Goal: Task Accomplishment & Management: Complete application form

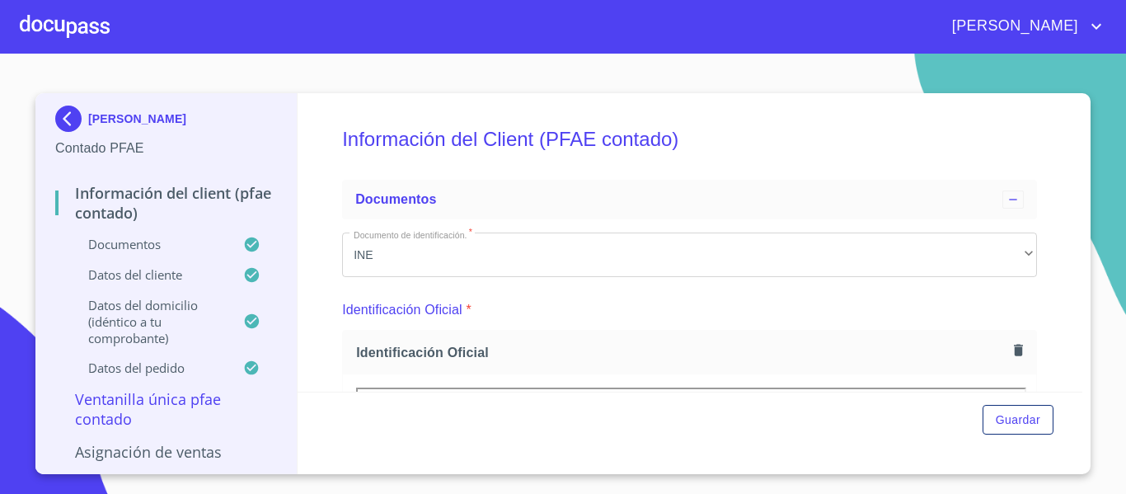
scroll to position [330, 0]
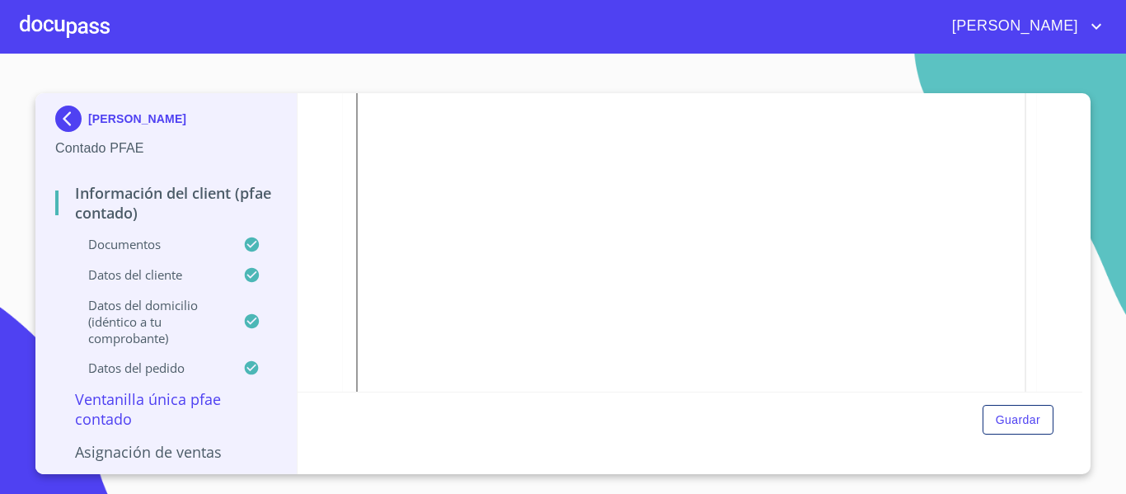
click at [67, 27] on div at bounding box center [65, 26] width 90 height 53
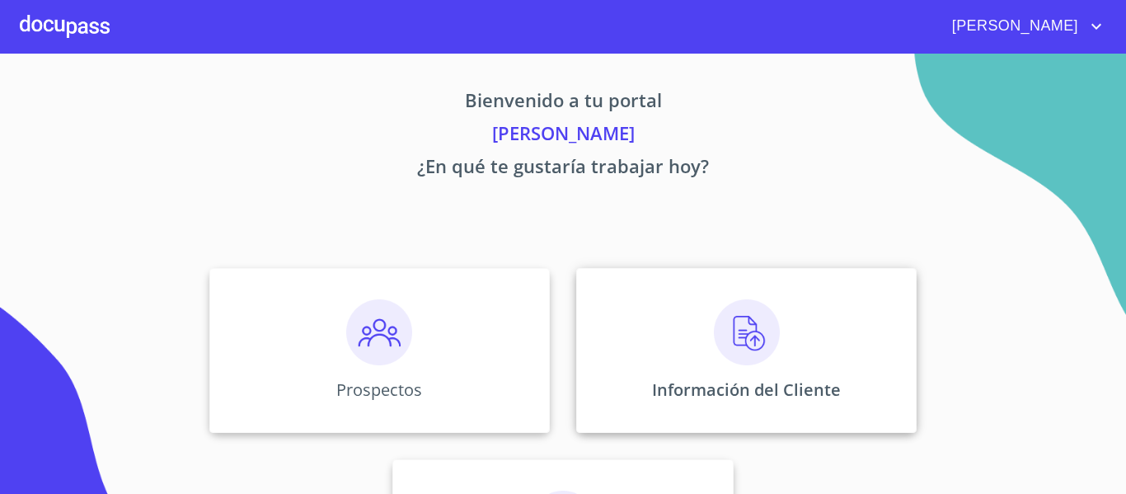
click at [628, 386] on div "Información del Cliente" at bounding box center [746, 350] width 341 height 165
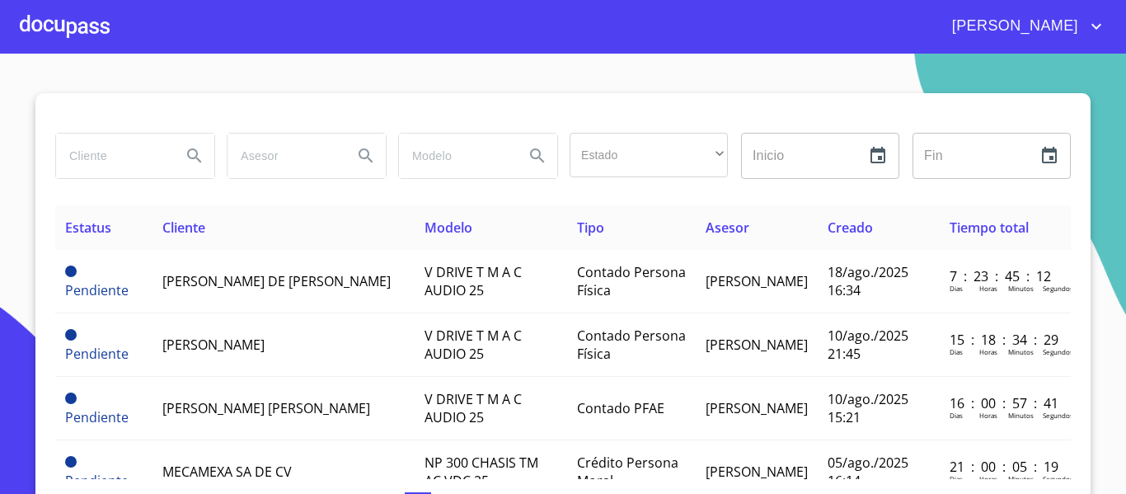
click at [120, 150] on input "search" at bounding box center [112, 156] width 112 height 45
type input "CAFE [GEOGRAPHIC_DATA]"
click at [185, 148] on icon "Search" at bounding box center [195, 156] width 20 height 20
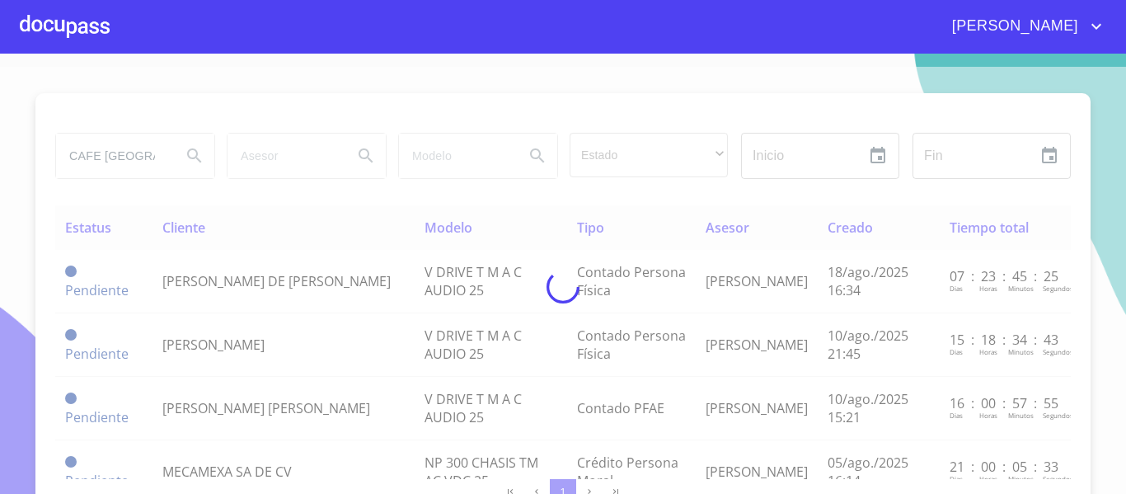
type button "CAFE [GEOGRAPHIC_DATA]"
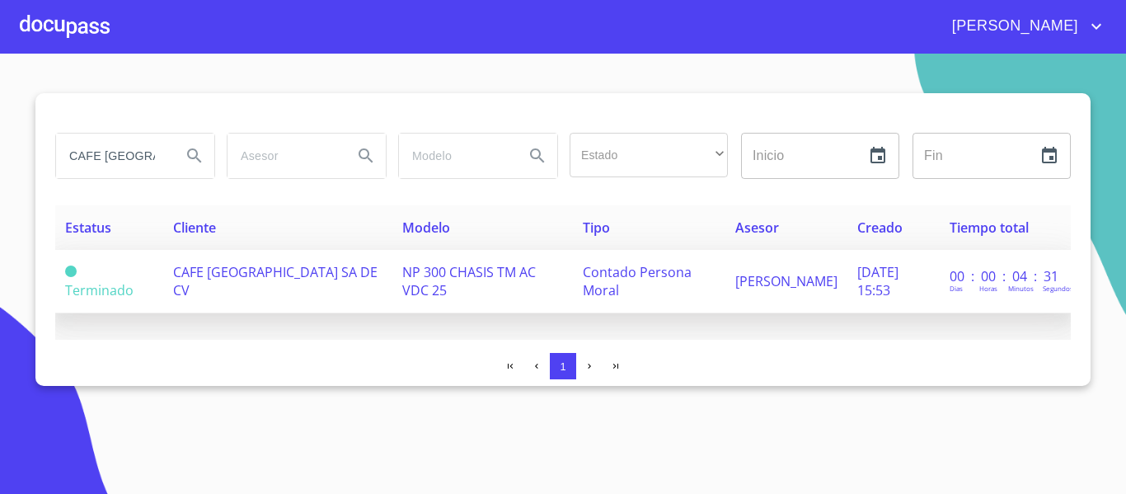
click at [359, 297] on td "CAFE [GEOGRAPHIC_DATA] SA DE CV" at bounding box center [277, 281] width 229 height 63
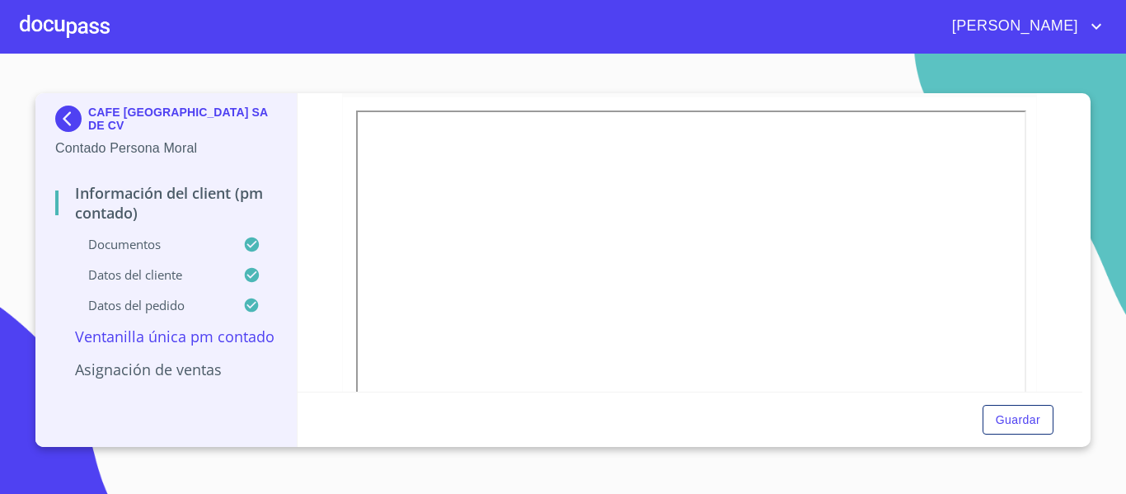
scroll to position [187, 0]
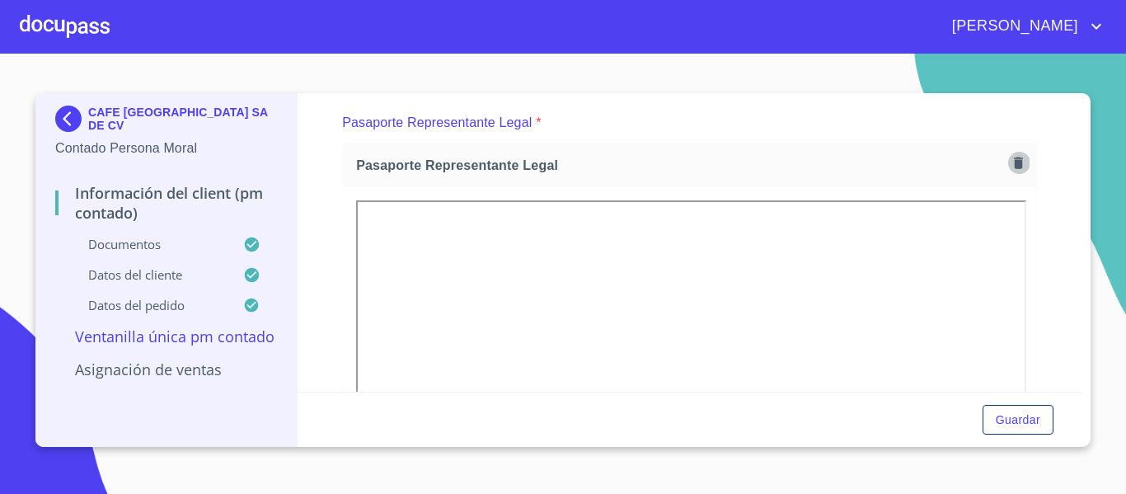
click at [1014, 161] on icon "button" at bounding box center [1018, 163] width 9 height 12
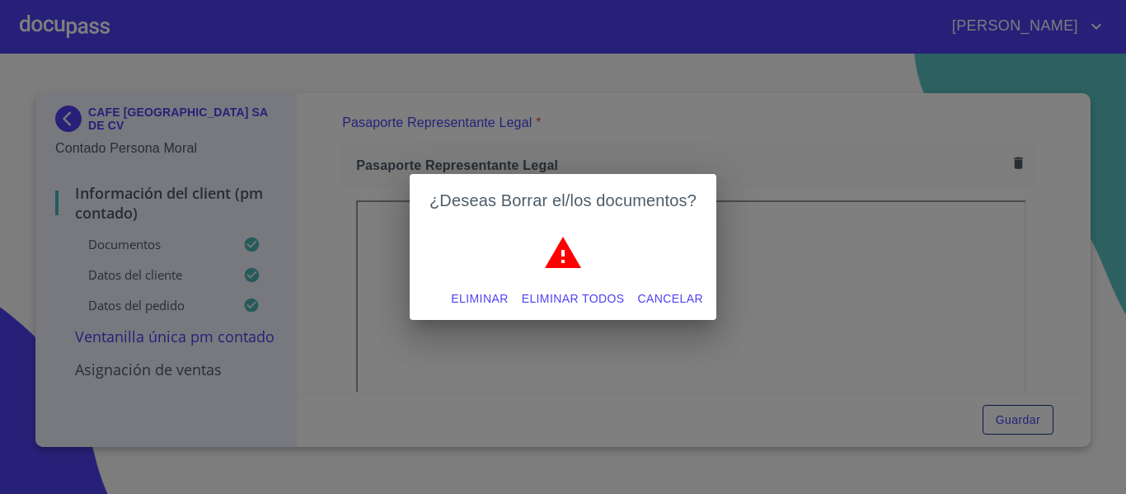
click at [473, 290] on span "Eliminar" at bounding box center [479, 299] width 57 height 21
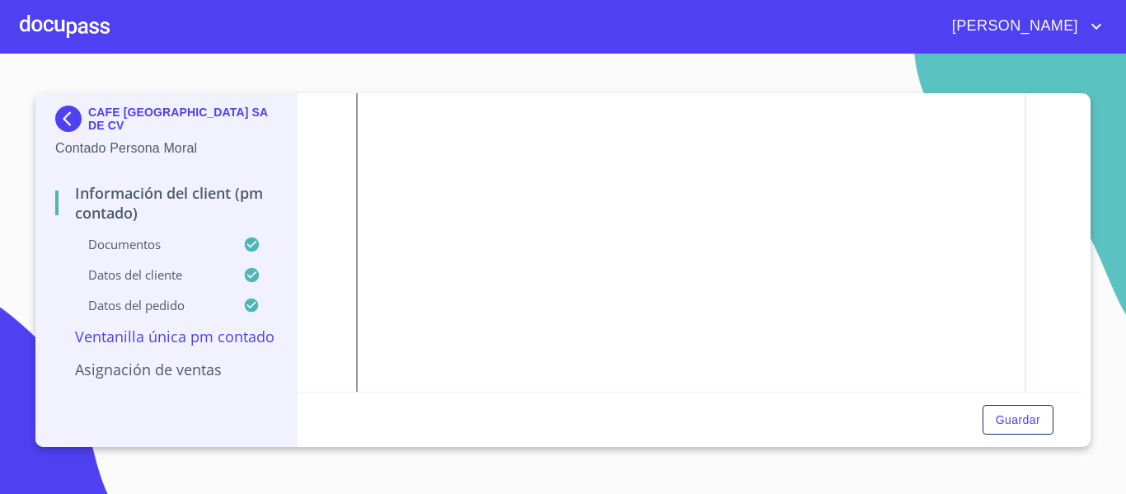
scroll to position [2442, 0]
